Goal: Task Accomplishment & Management: Manage account settings

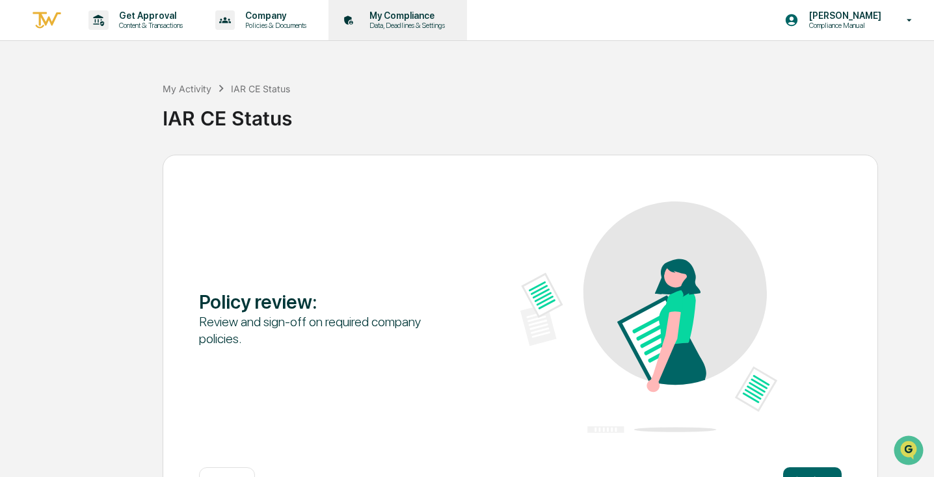
click at [425, 22] on p "Data, Deadlines & Settings" at bounding box center [405, 25] width 92 height 9
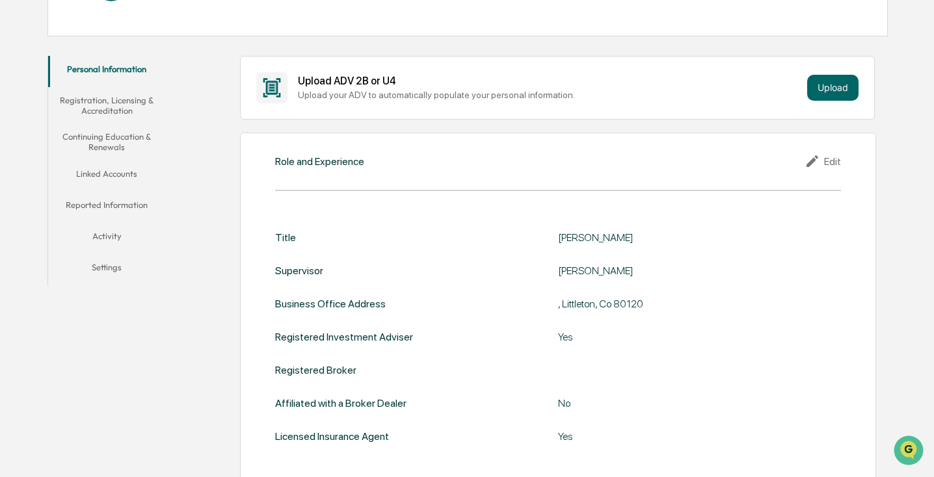
scroll to position [148, 0]
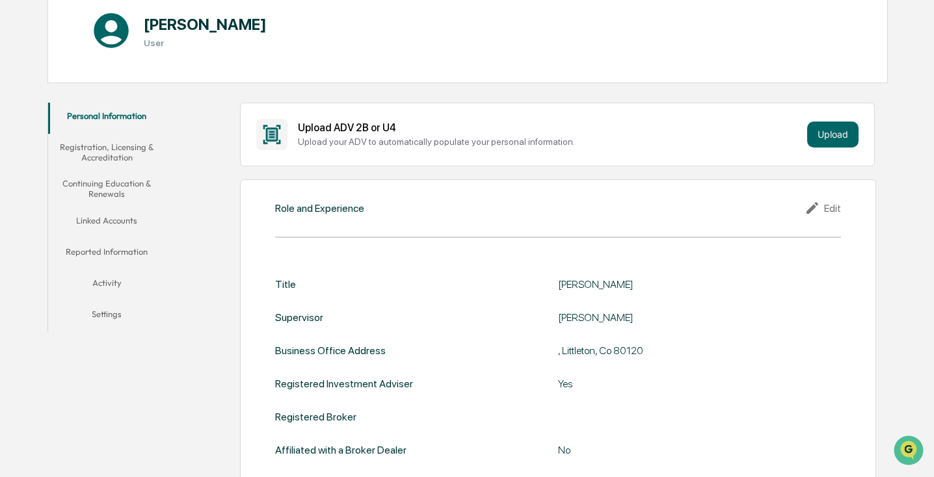
click at [121, 219] on button "Linked Accounts" at bounding box center [106, 222] width 117 height 31
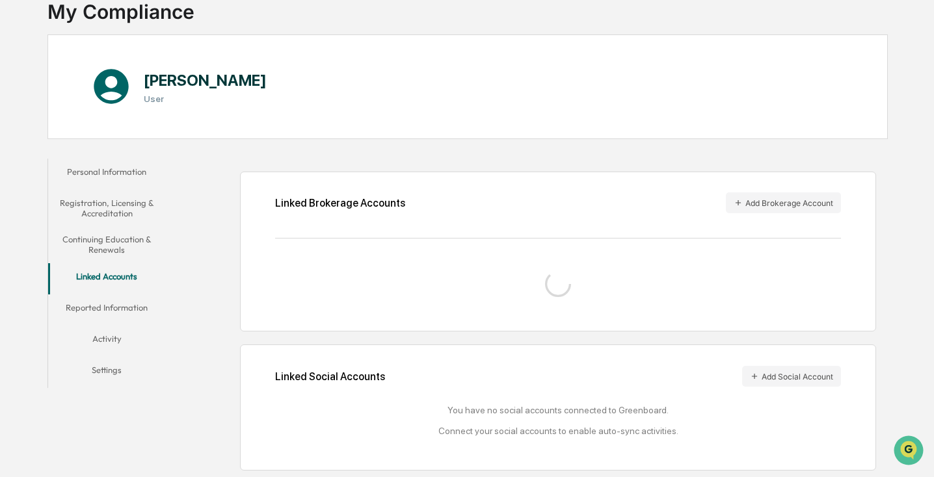
scroll to position [125, 0]
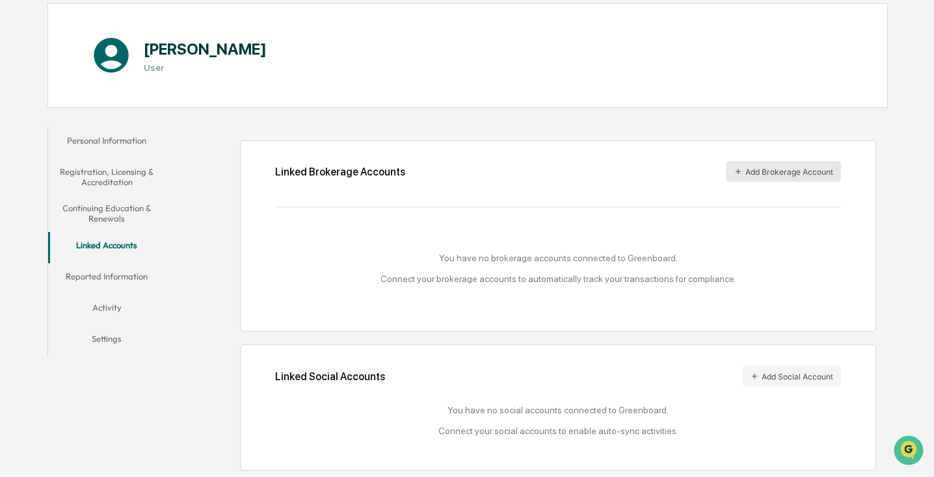
click at [741, 167] on icon "button" at bounding box center [737, 171] width 9 height 9
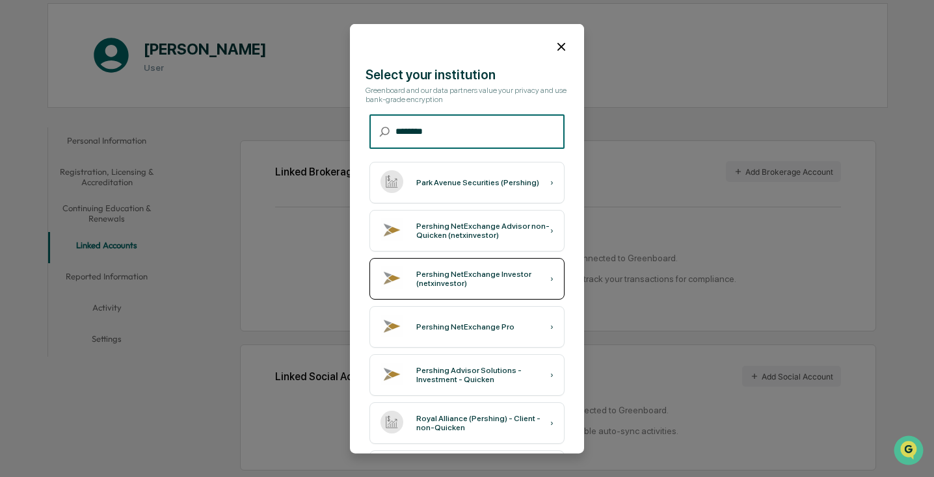
type input "********"
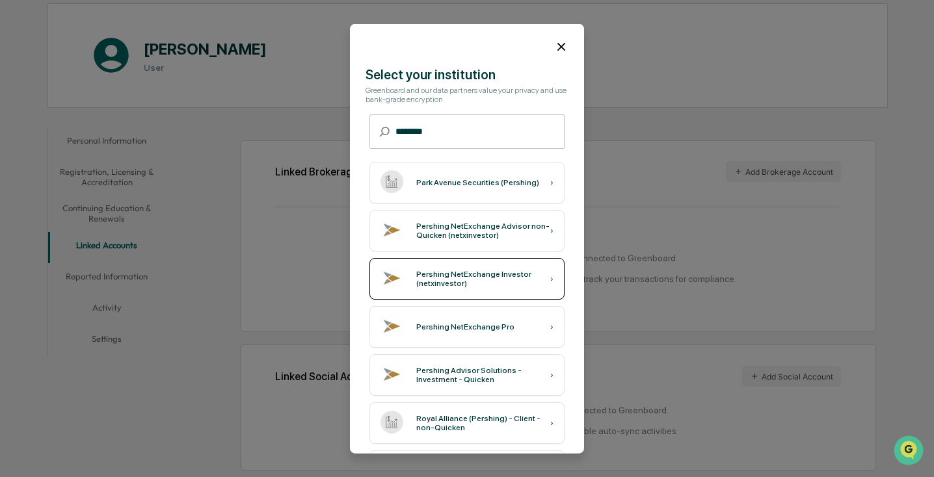
click at [514, 278] on div "Pershing NetExchange Investor (netxinvestor)" at bounding box center [483, 279] width 134 height 18
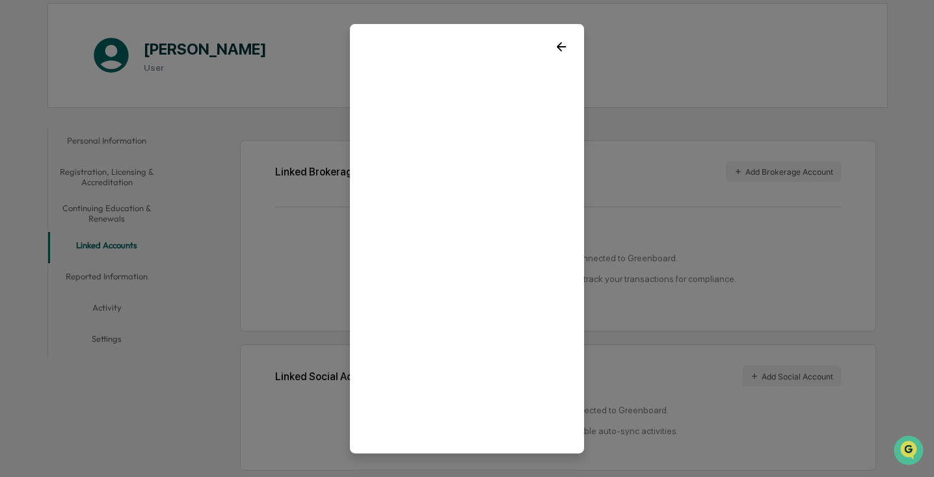
scroll to position [17, 0]
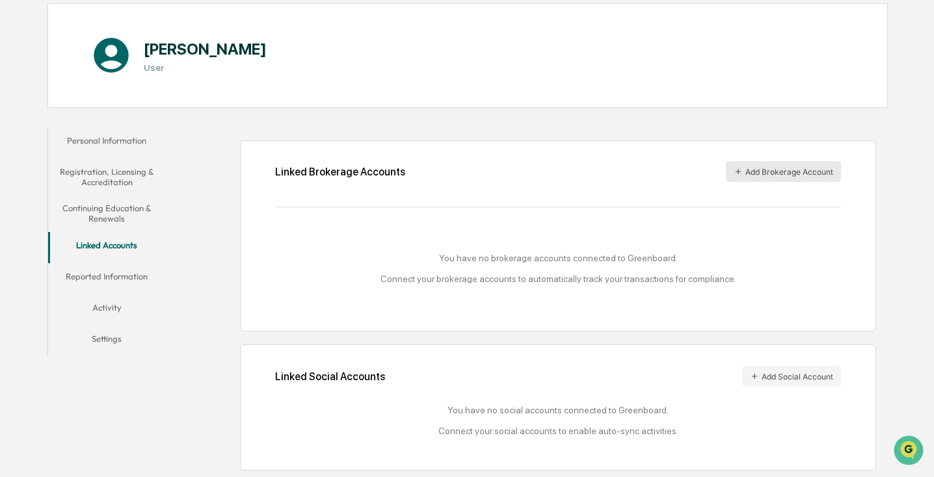
click at [747, 165] on button "Add Brokerage Account" at bounding box center [783, 171] width 115 height 21
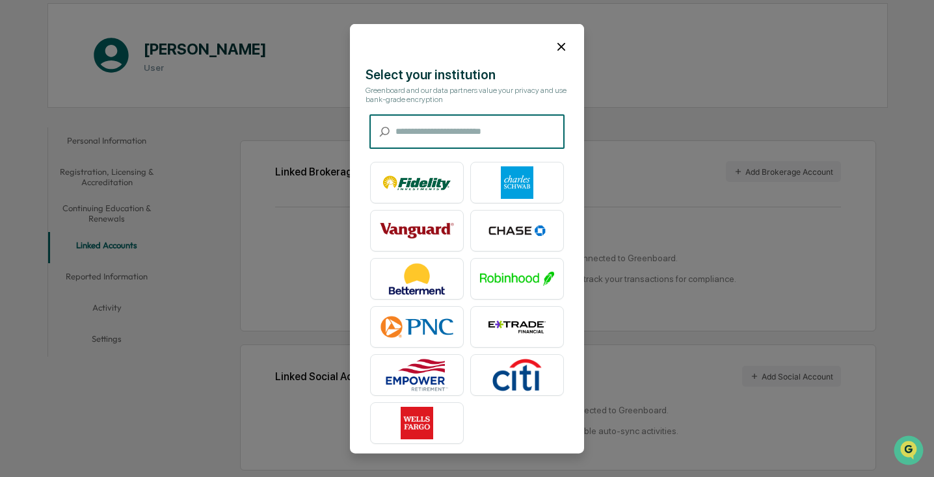
click at [492, 138] on input "text" at bounding box center [479, 131] width 169 height 34
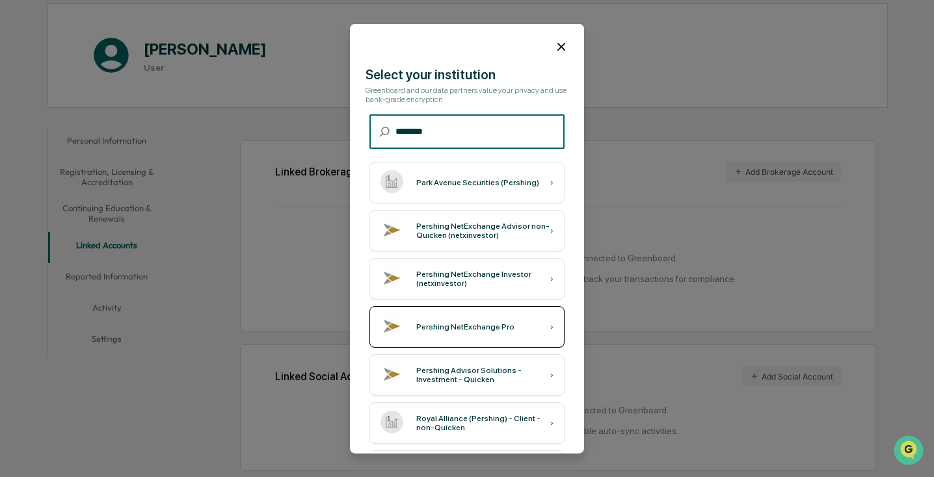
type input "********"
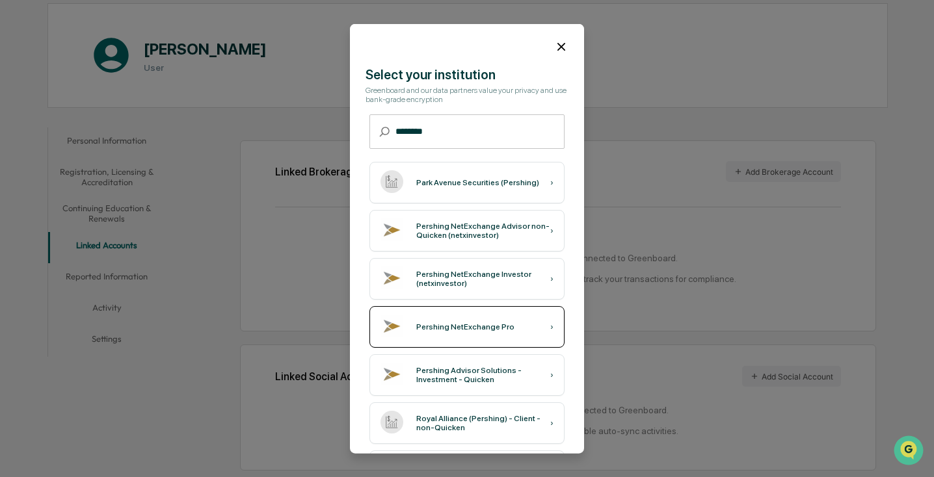
click at [435, 315] on div "Pershing NetExchange Pro ›" at bounding box center [466, 327] width 195 height 42
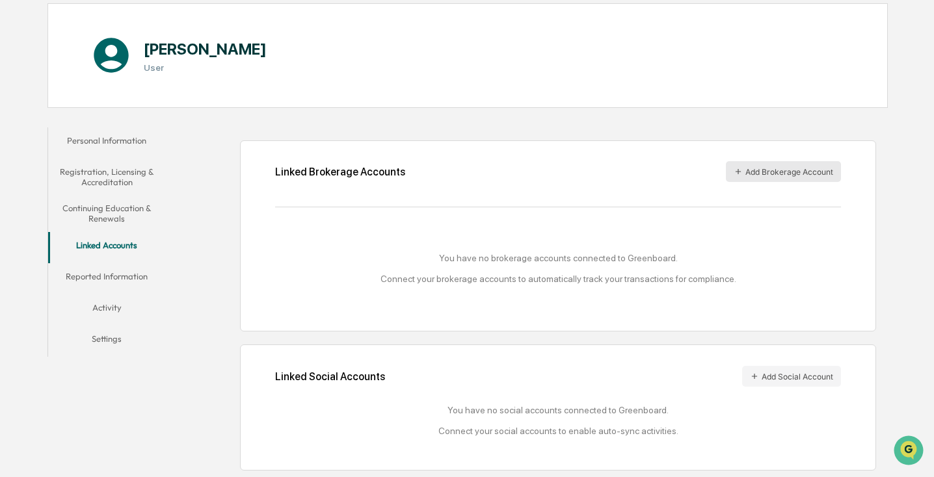
click at [759, 165] on button "Add Brokerage Account" at bounding box center [783, 171] width 115 height 21
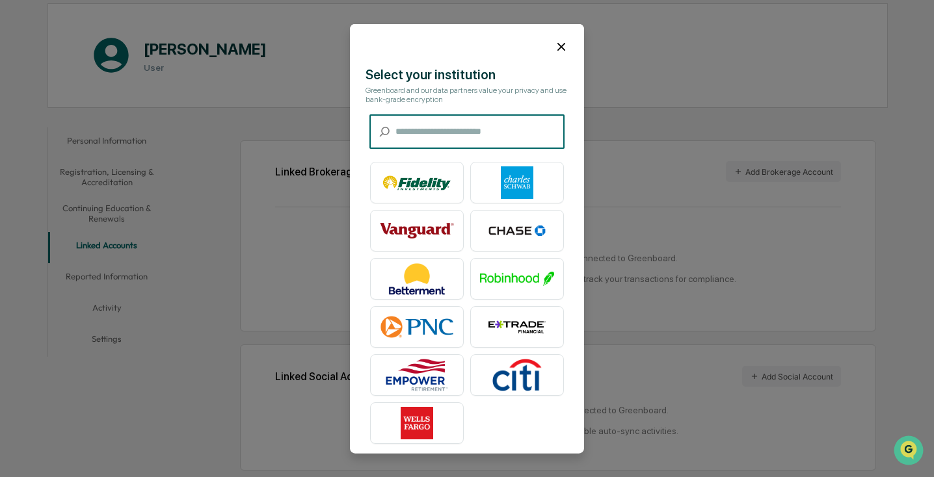
click at [496, 124] on input "text" at bounding box center [479, 131] width 169 height 34
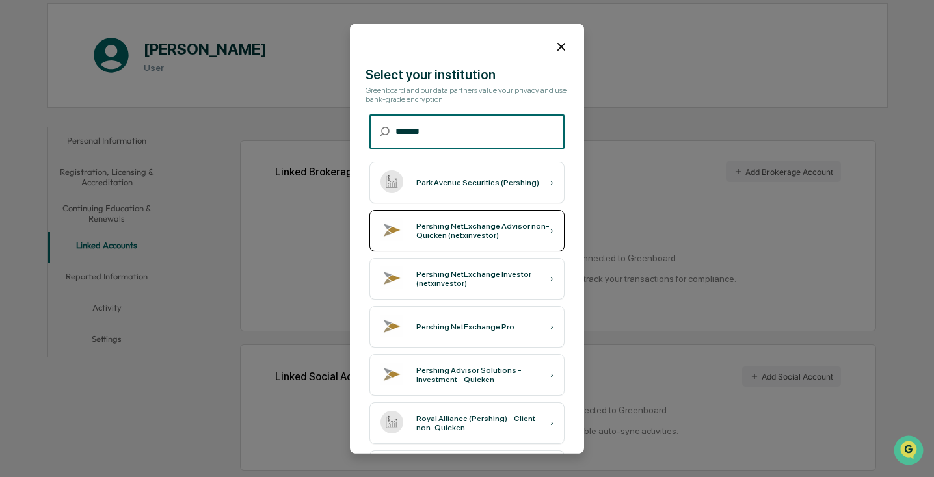
type input "*******"
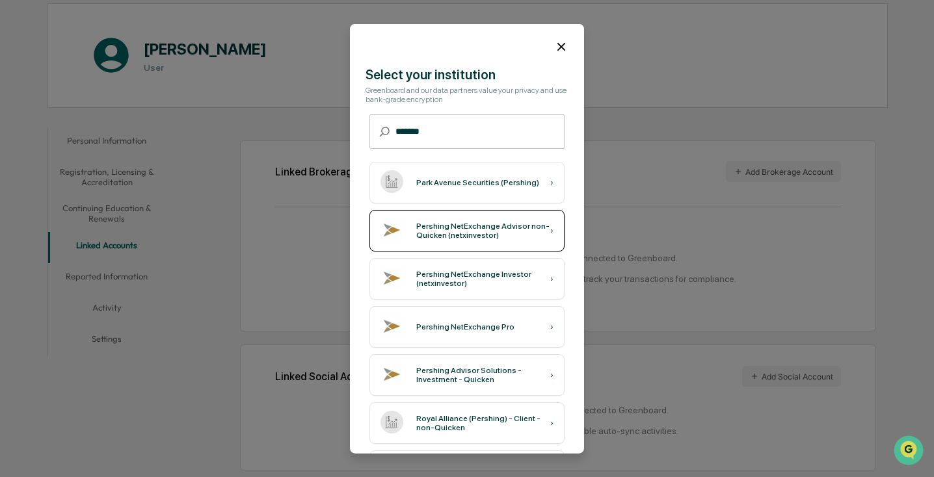
click at [425, 236] on div "Pershing NetExchange Advisor non-Quicken (netxinvestor)" at bounding box center [483, 231] width 134 height 18
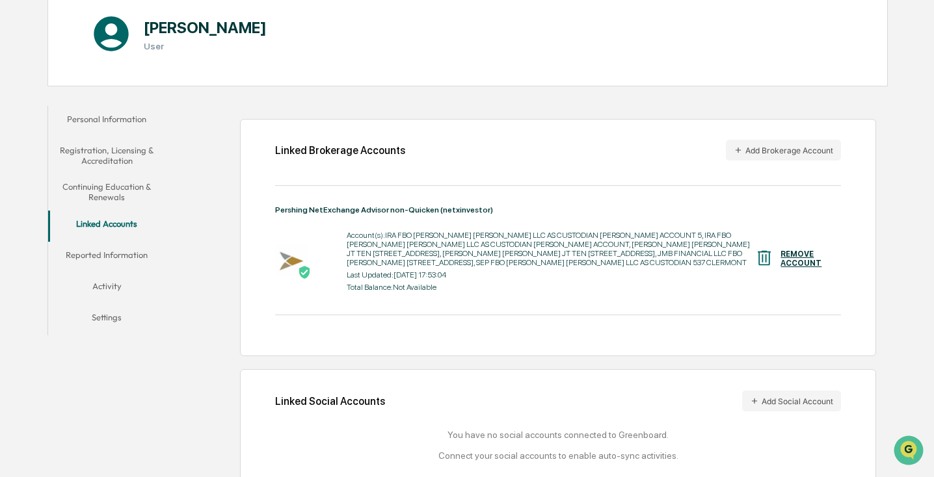
scroll to position [179, 0]
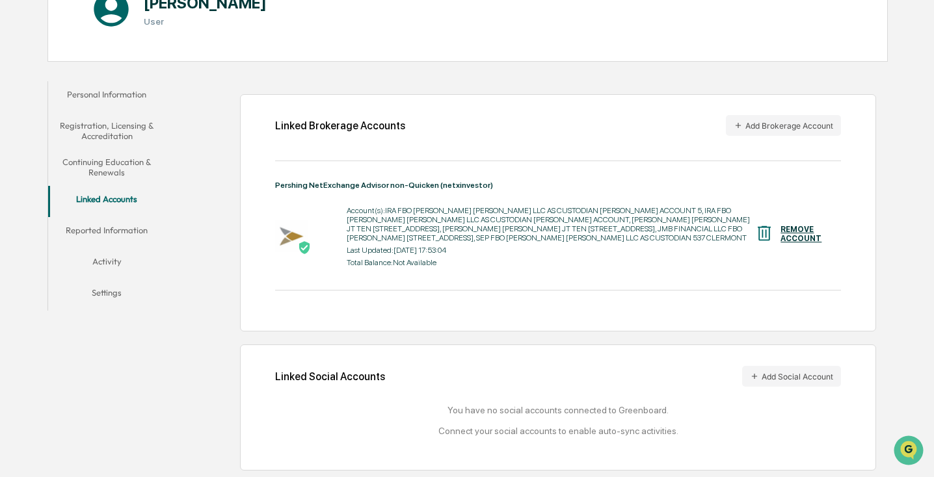
click at [829, 30] on div "[PERSON_NAME] User" at bounding box center [467, 9] width 840 height 105
click at [508, 124] on div "Linked Brokerage Accounts Add Brokerage Account" at bounding box center [558, 125] width 566 height 21
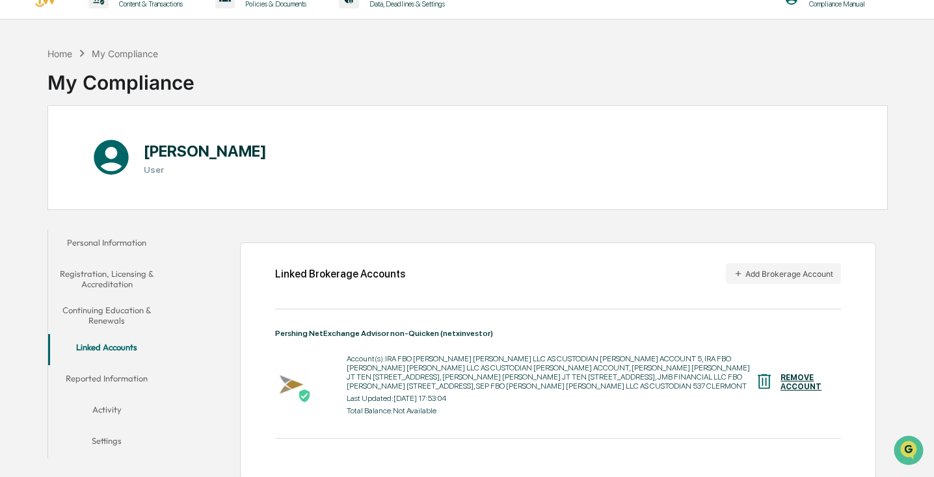
scroll to position [0, 0]
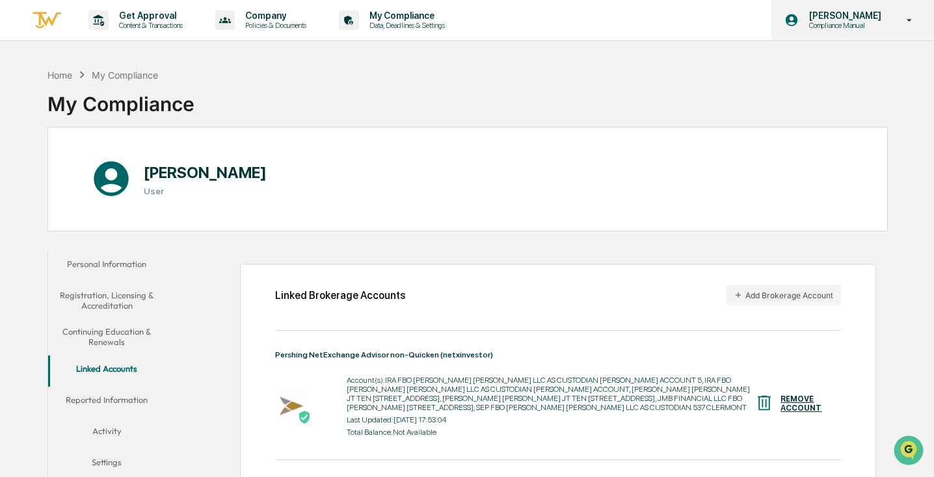
click at [848, 21] on p "Compliance Manual" at bounding box center [842, 25] width 89 height 9
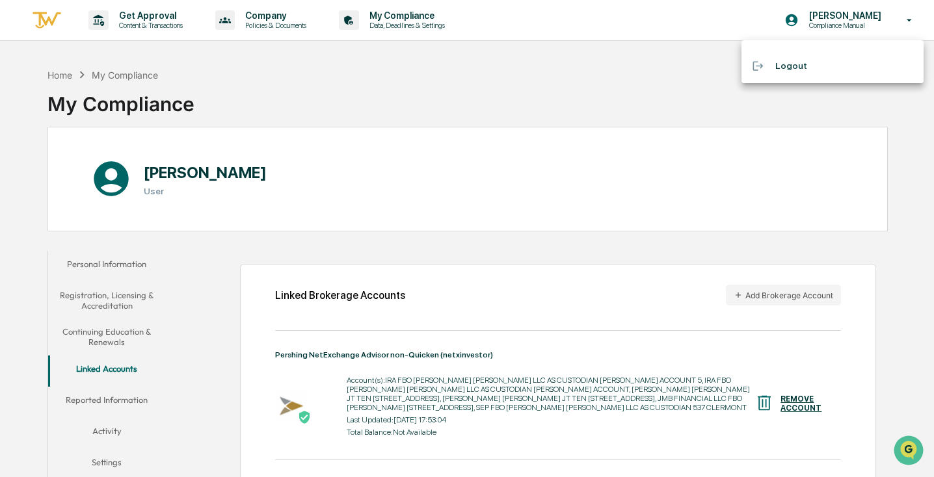
click at [802, 63] on li "Logout" at bounding box center [832, 66] width 182 height 24
